Goal: Entertainment & Leisure: Consume media (video, audio)

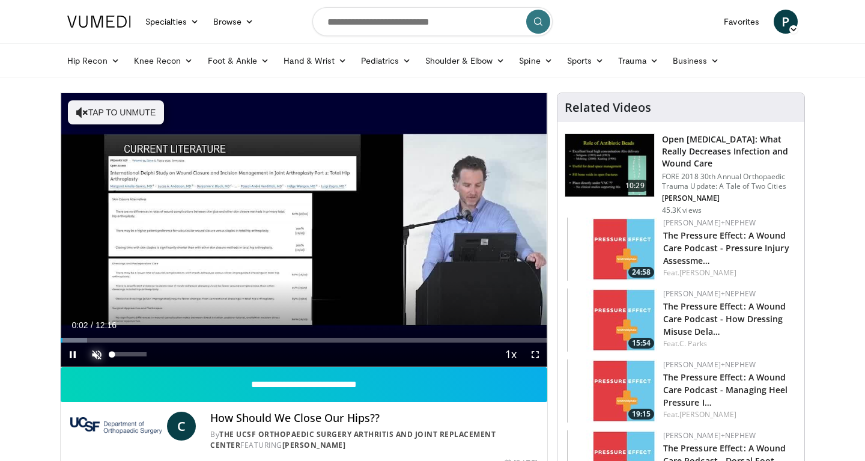
click at [99, 351] on span "Video Player" at bounding box center [97, 354] width 24 height 24
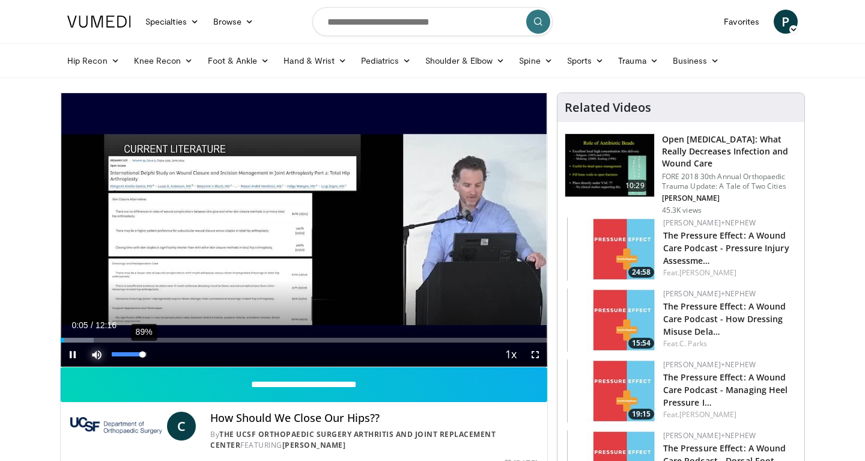
click at [142, 355] on div "89%" at bounding box center [129, 354] width 34 height 4
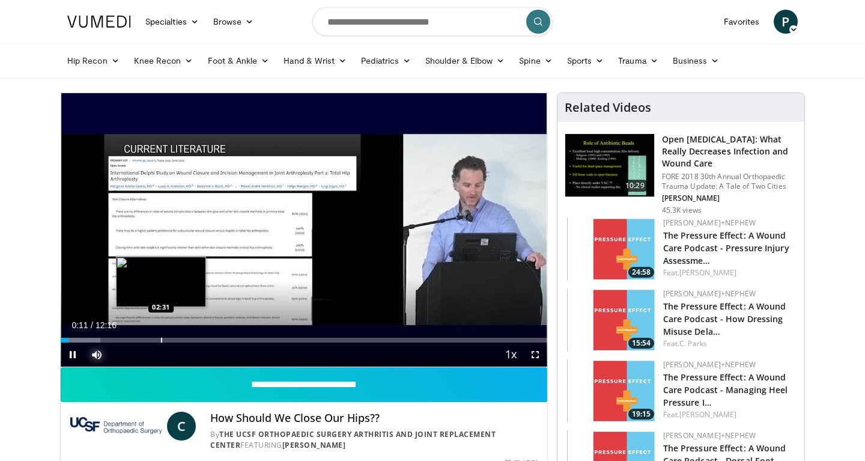
click at [161, 336] on div "Loaded : 8.13% 00:12 02:31" at bounding box center [304, 336] width 487 height 11
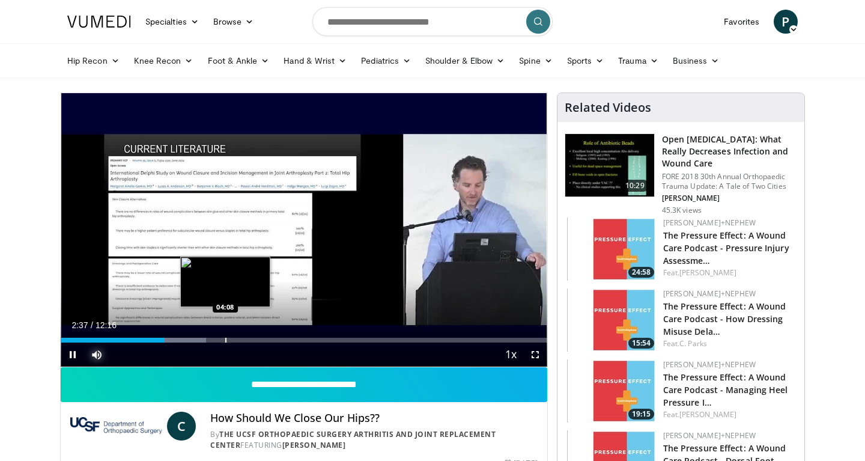
click at [225, 338] on div "Progress Bar" at bounding box center [225, 340] width 1 height 5
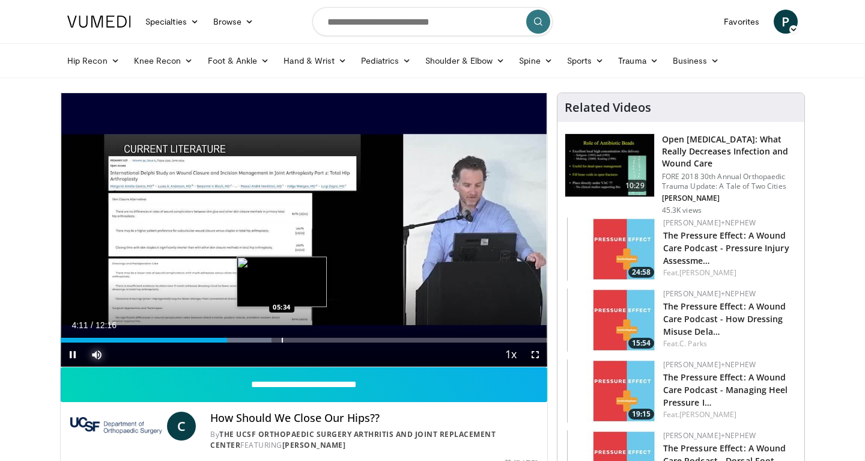
click at [282, 338] on div "Progress Bar" at bounding box center [282, 340] width 1 height 5
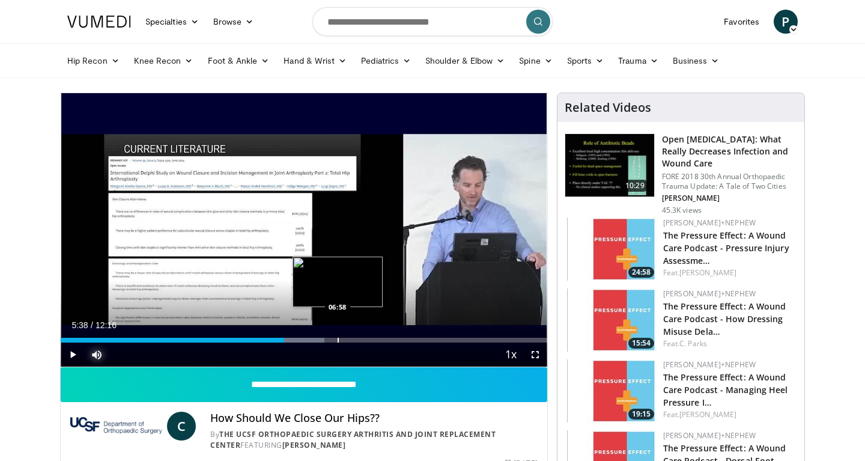
click at [338, 338] on div "Progress Bar" at bounding box center [338, 340] width 1 height 5
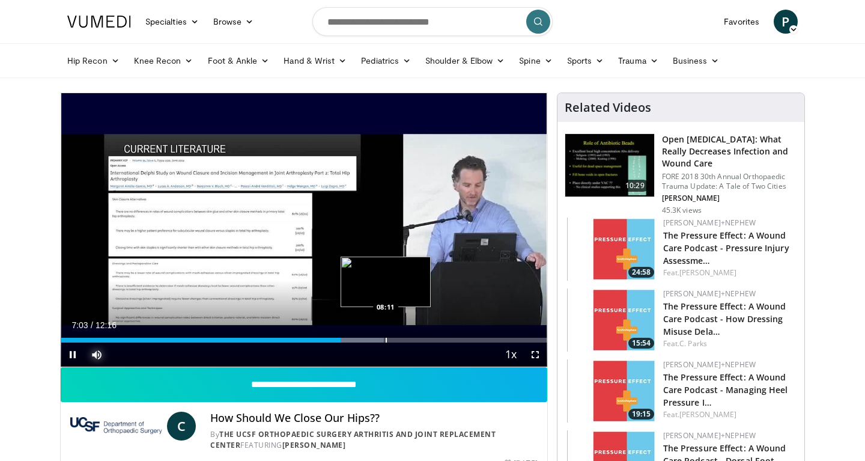
click at [386, 339] on div "Progress Bar" at bounding box center [386, 340] width 1 height 5
